Goal: Browse casually

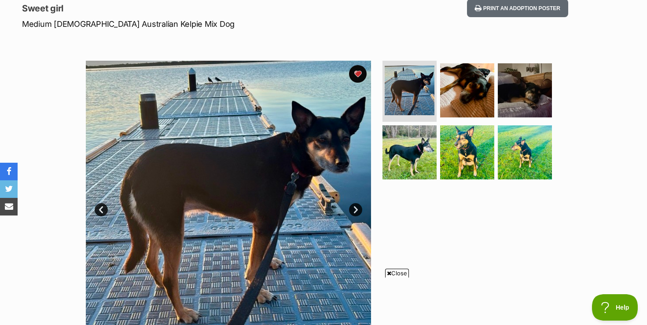
scroll to position [123, 0]
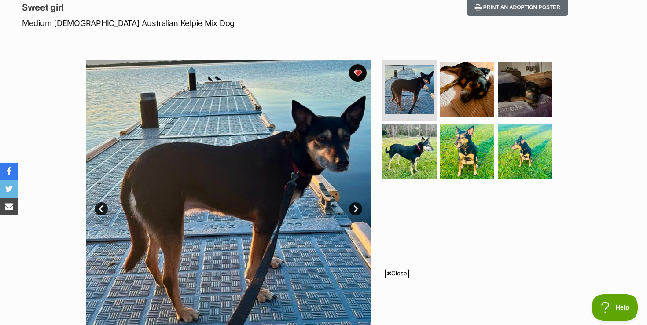
click at [392, 276] on span "Close" at bounding box center [397, 273] width 24 height 9
click at [357, 208] on link "Next" at bounding box center [355, 209] width 13 height 13
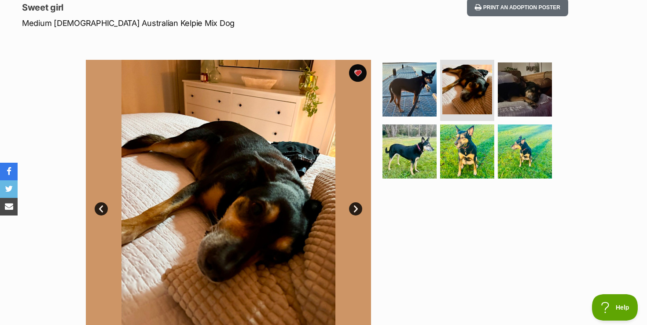
click at [357, 208] on link "Next" at bounding box center [355, 209] width 13 height 13
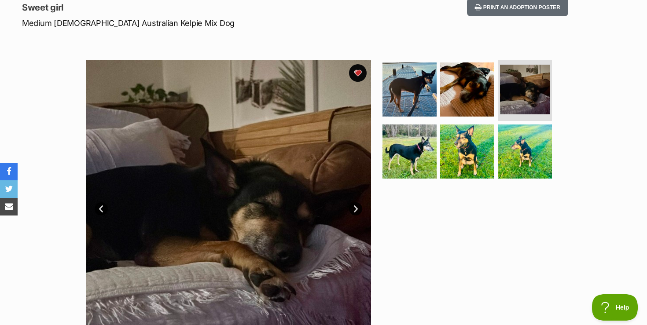
click at [356, 208] on link "Next" at bounding box center [355, 209] width 13 height 13
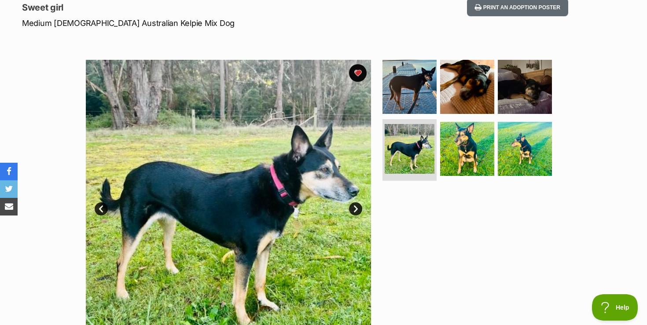
click at [356, 208] on link "Next" at bounding box center [355, 209] width 13 height 13
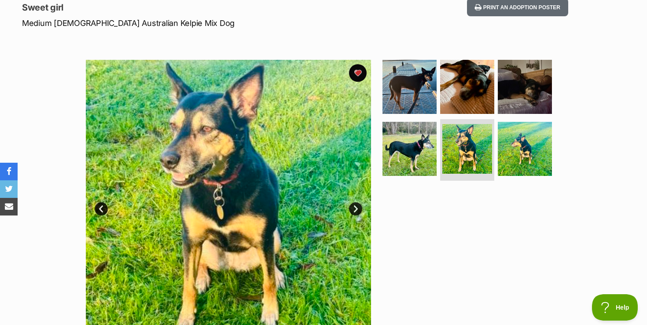
click at [356, 208] on link "Next" at bounding box center [355, 209] width 13 height 13
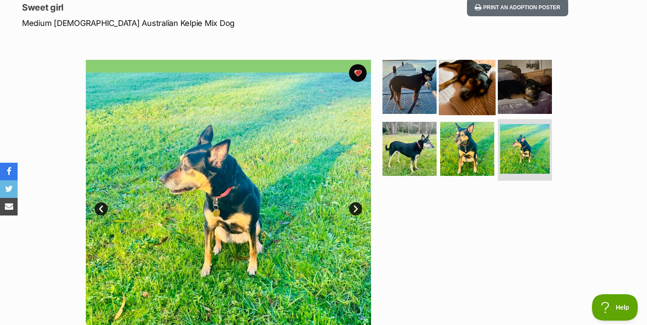
click at [461, 86] on img at bounding box center [467, 86] width 57 height 57
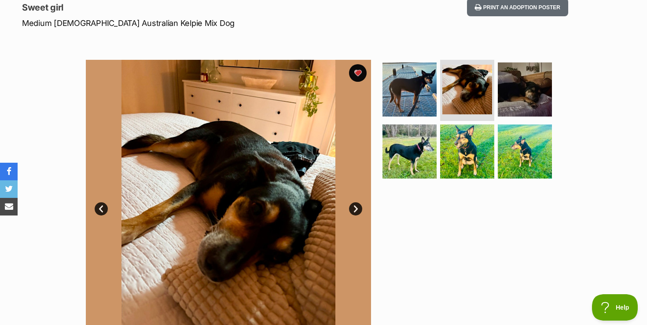
click at [352, 211] on link "Next" at bounding box center [355, 209] width 13 height 13
